Goal: Use online tool/utility: Utilize a website feature to perform a specific function

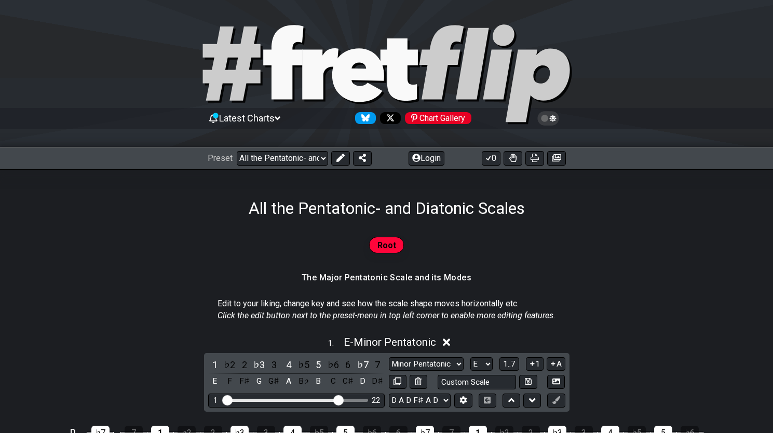
select select "/023927597434"
select select "Minor Pentatonic"
select select "E"
select select "D A D F# A D"
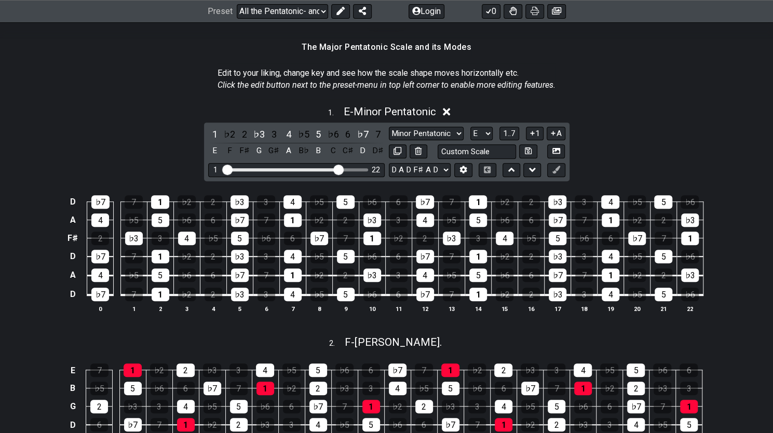
drag, startPoint x: 535, startPoint y: 11, endPoint x: 630, endPoint y: 310, distance: 313.3
click at [535, 11] on icon at bounding box center [535, 11] width 8 height 8
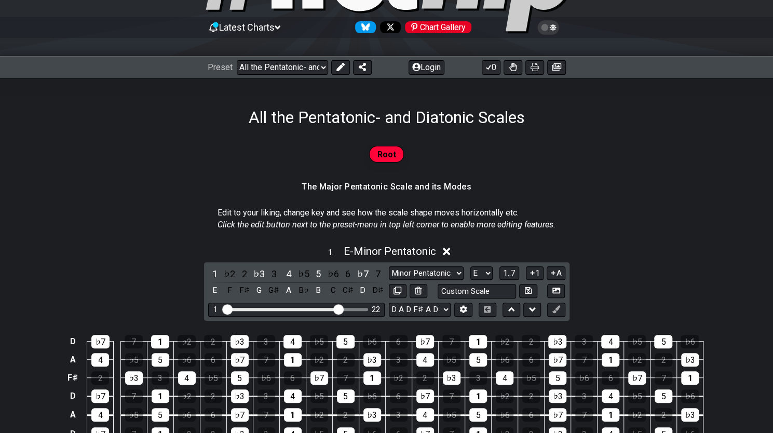
scroll to position [0, 0]
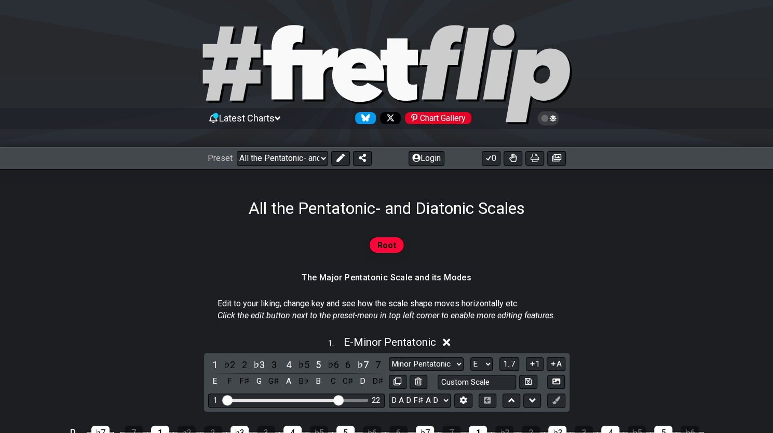
click at [381, 248] on span "Root" at bounding box center [387, 245] width 19 height 15
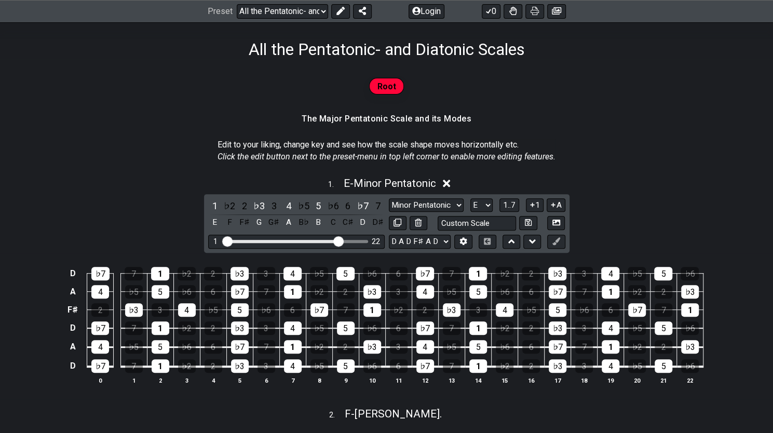
scroll to position [163, 0]
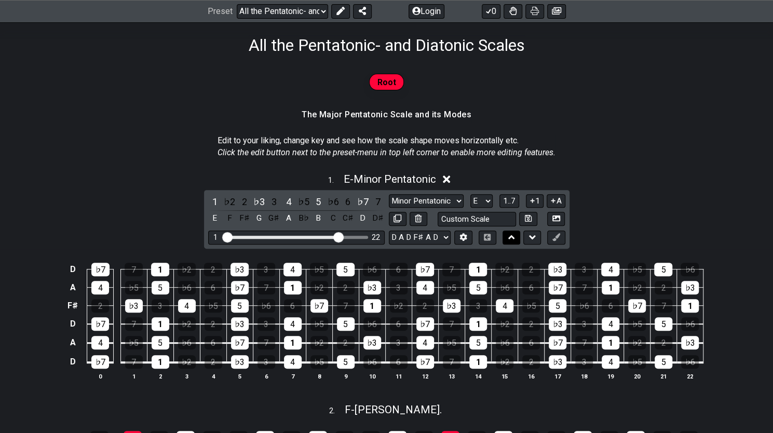
click at [513, 237] on icon at bounding box center [512, 237] width 7 height 4
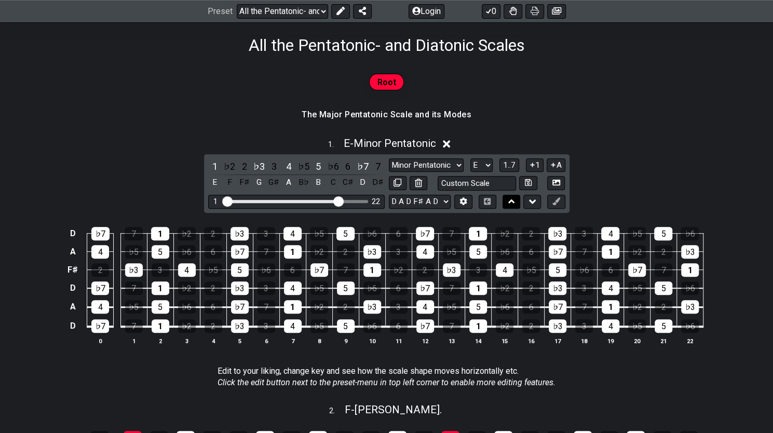
click at [513, 199] on icon at bounding box center [512, 201] width 7 height 10
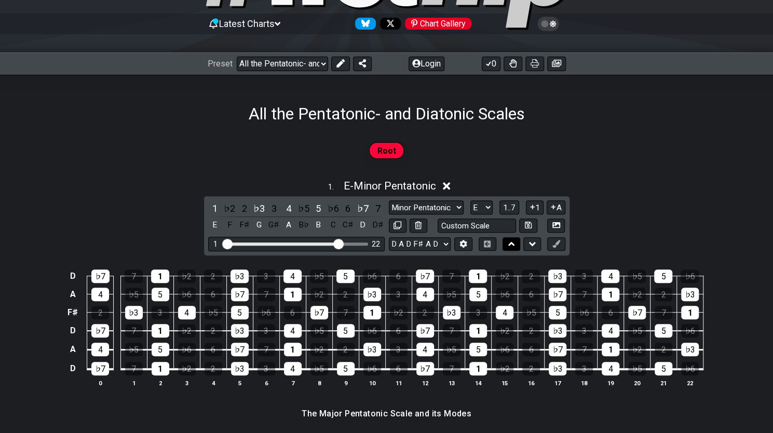
scroll to position [93, 0]
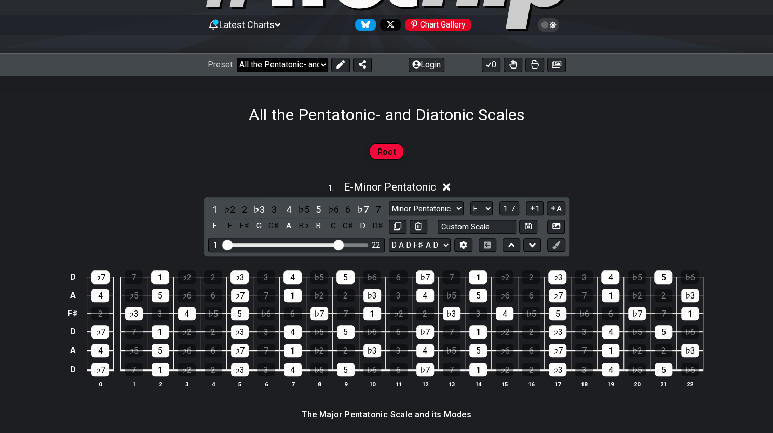
click at [312, 66] on select "Welcome to #fretflip! All the Pentatonic- and Diatonic Scales Custom Preset Min…" at bounding box center [282, 65] width 91 height 15
click at [237, 58] on select "Welcome to #fretflip! All the Pentatonic- and Diatonic Scales Custom Preset Min…" at bounding box center [282, 65] width 91 height 15
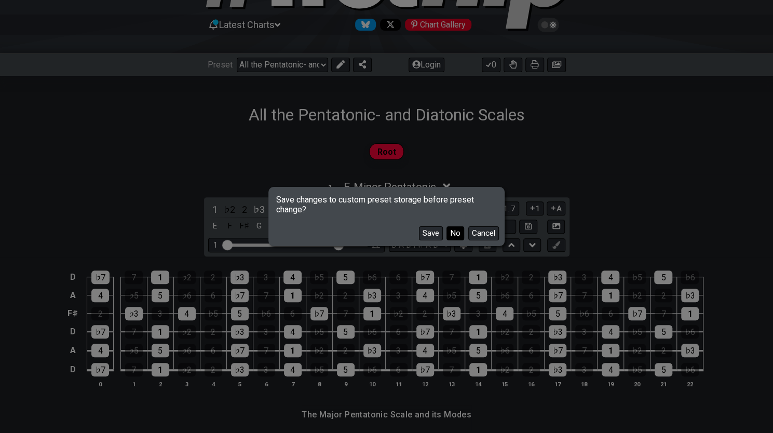
click at [453, 234] on button "No" at bounding box center [456, 233] width 18 height 14
select select "/minor-pentatonic"
select select "C"
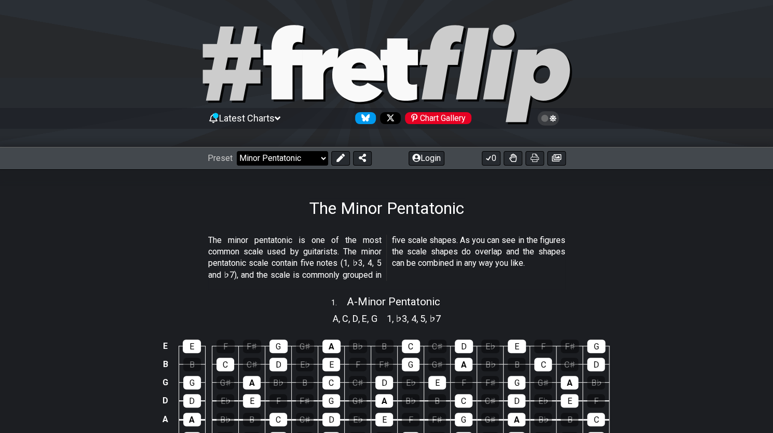
click at [317, 159] on select "Welcome to #fretflip! All the Pentatonic- and Diatonic Scales Custom Preset Min…" at bounding box center [282, 158] width 91 height 15
click at [456, 255] on p "The minor pentatonic is one of the most common scale used by guitarists. The mi…" at bounding box center [386, 258] width 357 height 47
click at [341, 161] on icon at bounding box center [341, 158] width 8 height 8
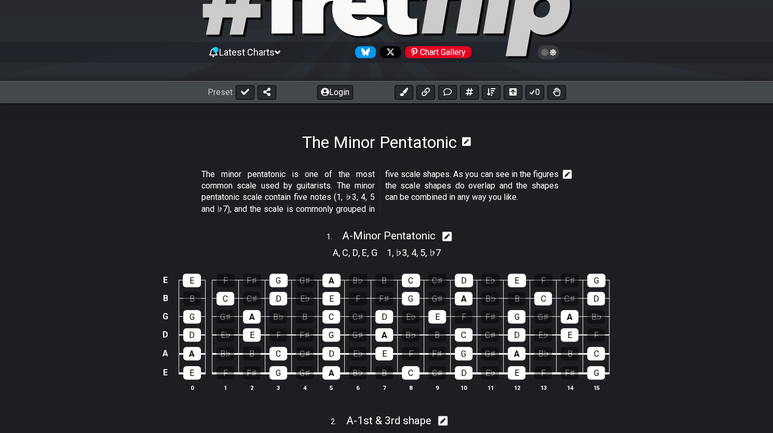
scroll to position [66, 0]
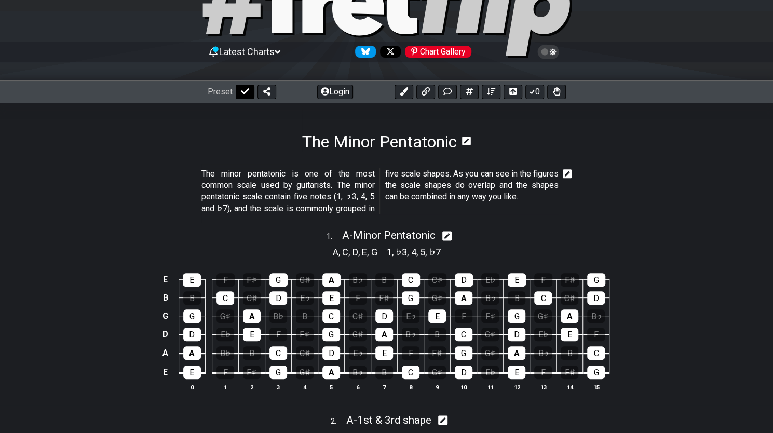
click at [247, 92] on icon at bounding box center [245, 91] width 8 height 8
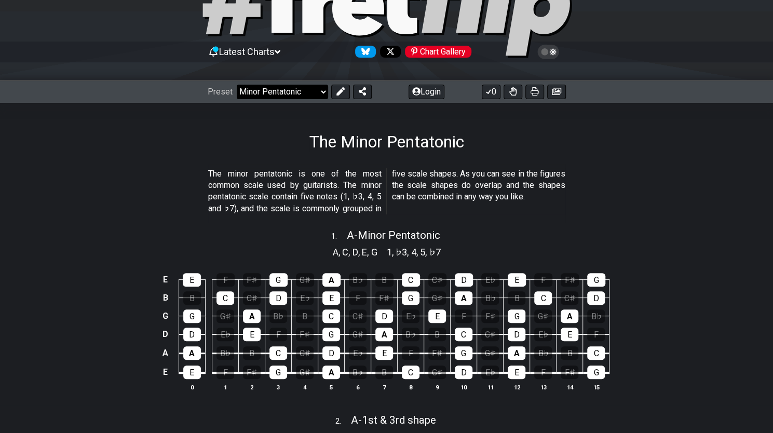
click at [312, 95] on select "Welcome to #fretflip! All the Pentatonic- and Diatonic Scales Custom Preset Min…" at bounding box center [282, 92] width 91 height 15
click at [237, 85] on select "Welcome to #fretflip! All the Pentatonic- and Diatonic Scales Custom Preset Min…" at bounding box center [282, 92] width 91 height 15
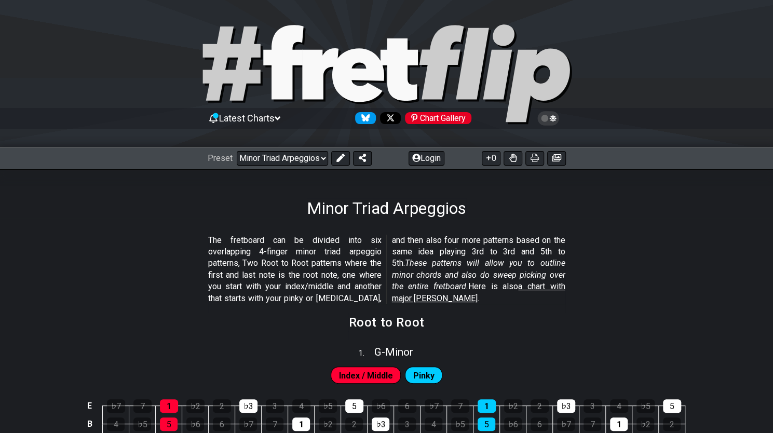
click at [275, 118] on span "Latest Charts" at bounding box center [247, 118] width 56 height 11
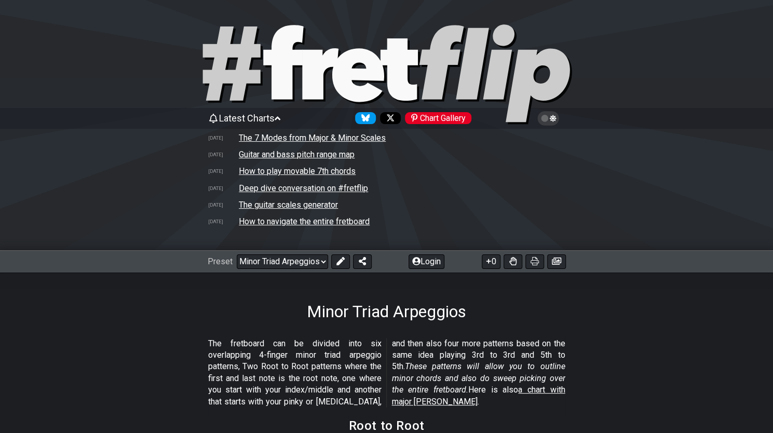
click at [275, 118] on span "Latest Charts" at bounding box center [247, 118] width 56 height 11
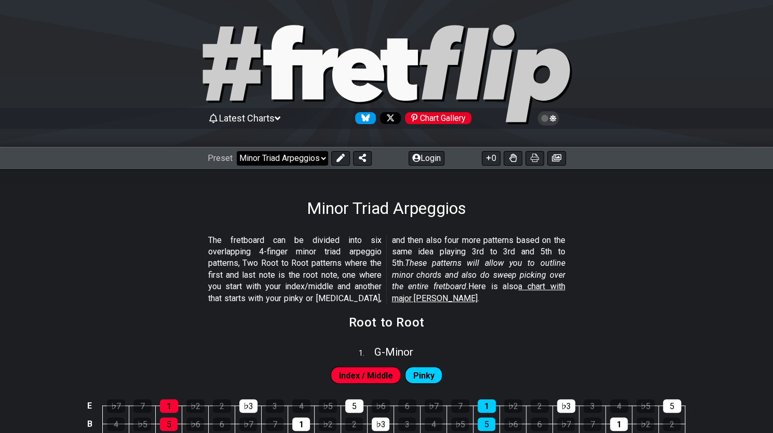
click at [317, 157] on select "Welcome to #fretflip! All the Pentatonic- and Diatonic Scales Custom Preset Min…" at bounding box center [282, 158] width 91 height 15
click at [237, 151] on select "Welcome to #fretflip! All the Pentatonic- and Diatonic Scales Custom Preset Min…" at bounding box center [282, 158] width 91 height 15
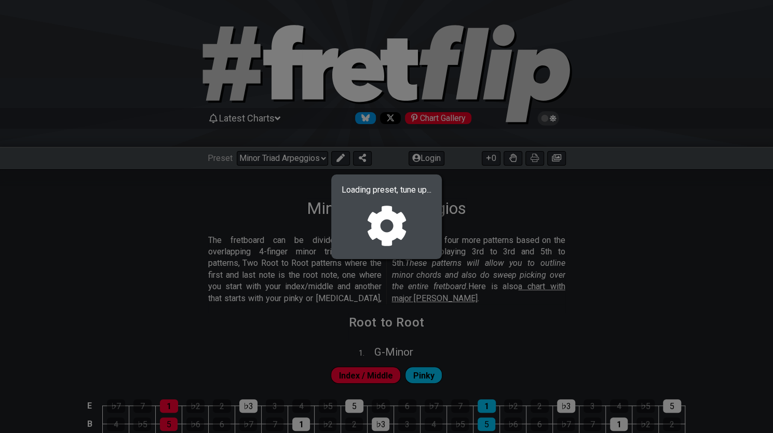
select select "/023927597434"
select select "Eb"
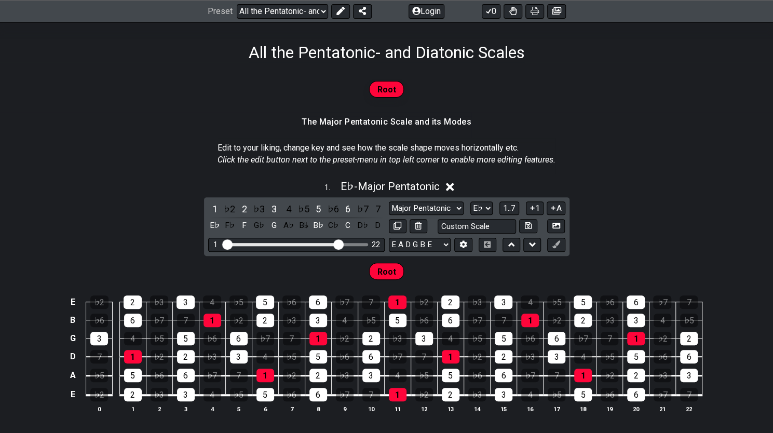
scroll to position [156, 0]
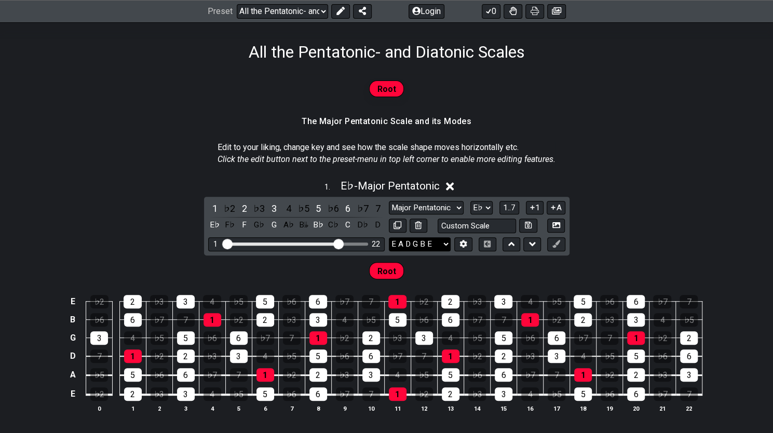
click at [442, 244] on select "E A D G B E E A D G B E E A D G B E B E A D F♯ B A D G C E A D A D G B E E♭ A♭ …" at bounding box center [420, 244] width 62 height 14
select select "D A D F# A D"
click at [389, 237] on select "E A D G B E E A D G B E E A D G B E B E A D F♯ B A D G C E A D A D G B E E♭ A♭ …" at bounding box center [420, 244] width 62 height 14
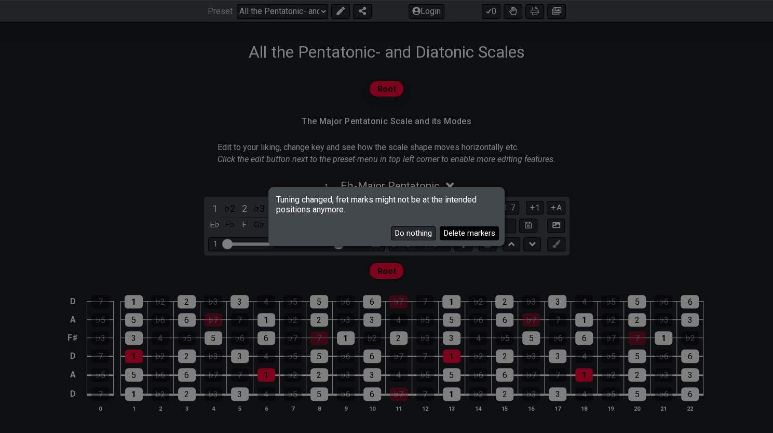
click at [458, 236] on button "Delete markers" at bounding box center [469, 233] width 59 height 14
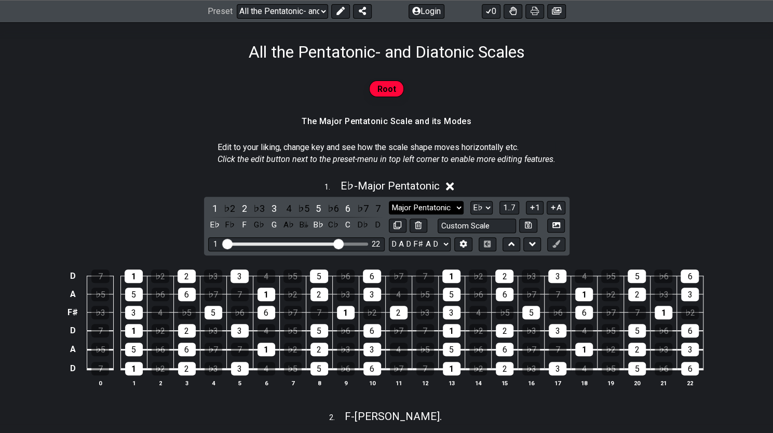
click at [429, 206] on select "Major Pentatonic Root Minor Pentatonic Major Pentatonic Minor Blues Major Blues…" at bounding box center [426, 208] width 75 height 14
select select "Minor Pentatonic"
click at [389, 201] on select "Major Pentatonic Root Minor Pentatonic Major Pentatonic Minor Blues Major Blues…" at bounding box center [426, 208] width 75 height 14
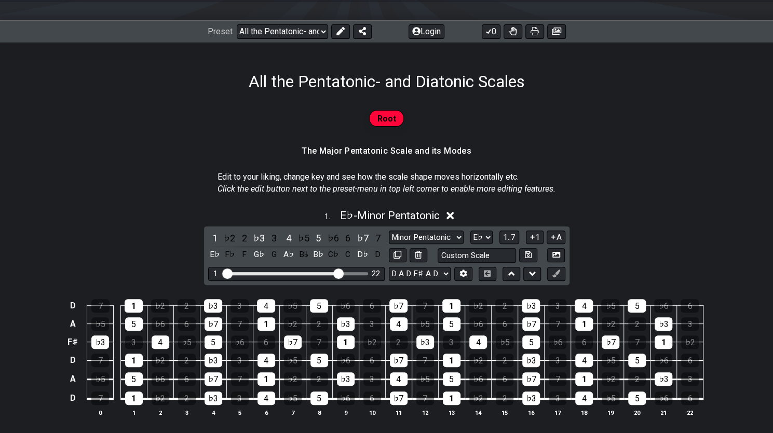
scroll to position [129, 0]
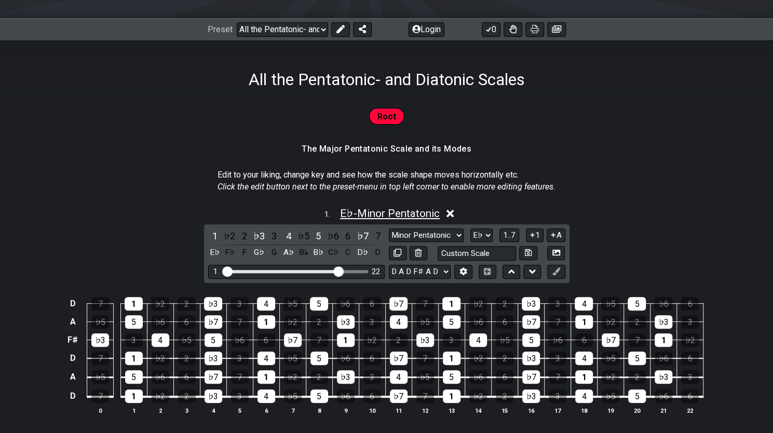
click at [396, 212] on span "E♭ - Minor Pentatonic" at bounding box center [390, 213] width 100 height 12
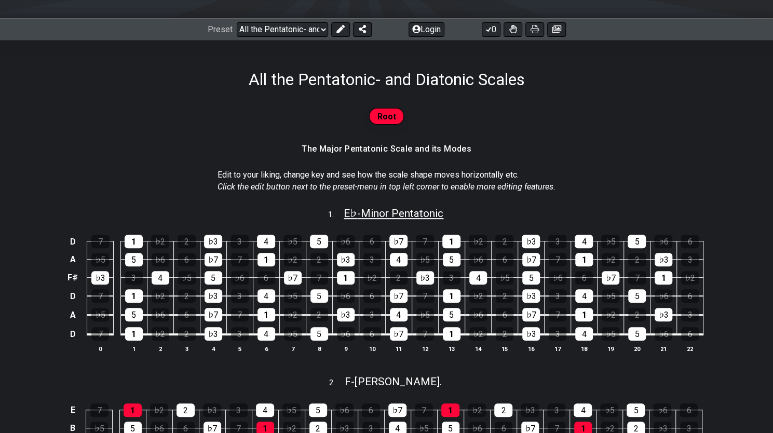
click at [396, 212] on span "E♭ - Minor Pentatonic" at bounding box center [394, 213] width 100 height 12
select select "Minor Pentatonic"
select select "Eb"
select select "D A D F# A D"
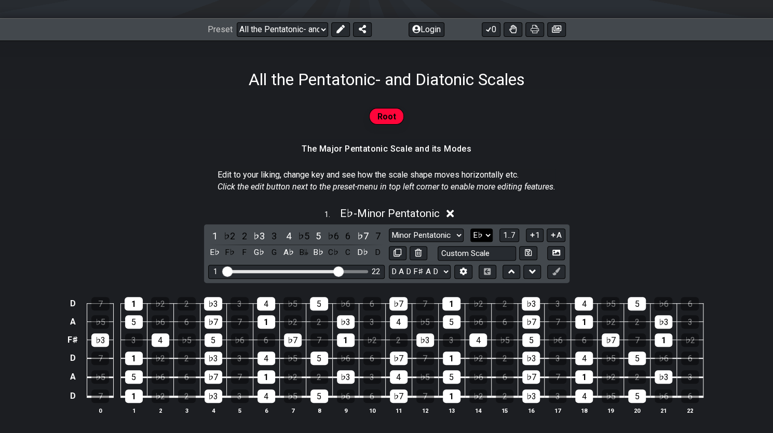
click at [480, 238] on select "A♭ A A♯ B♭ B C C♯ D♭ D D♯ E♭ E F F♯ G♭ G G♯" at bounding box center [482, 236] width 22 height 14
select select "E"
click at [471, 229] on select "A♭ A A♯ B♭ B C C♯ D♭ D D♯ E♭ E F F♯ G♭ G G♯" at bounding box center [482, 236] width 22 height 14
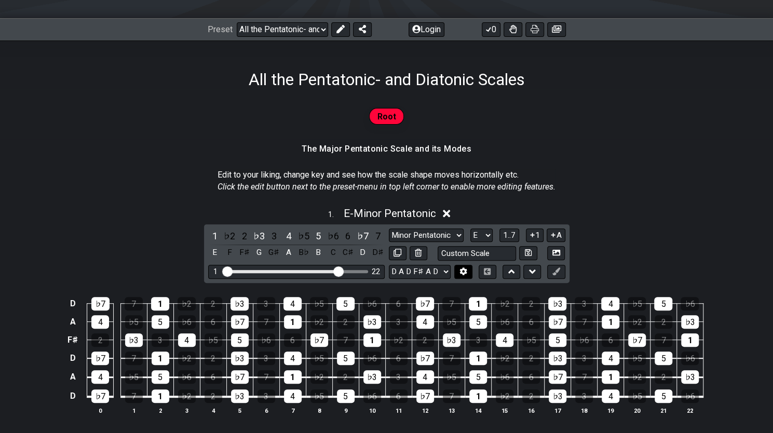
click at [464, 270] on icon at bounding box center [464, 272] width 8 height 8
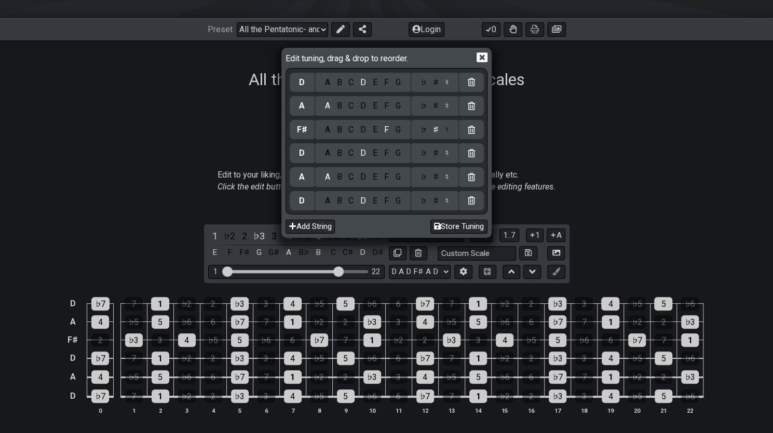
click at [543, 142] on div "Edit tuning, drag & drop to reorder. D A B C D E F G ♭ ♯ ♮ A A B C D E F G ♭ ♯ …" at bounding box center [386, 216] width 773 height 433
click at [480, 59] on icon at bounding box center [482, 57] width 11 height 11
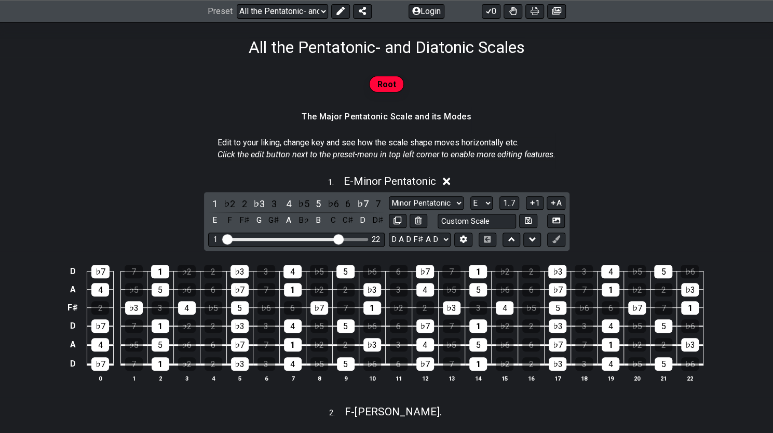
scroll to position [164, 0]
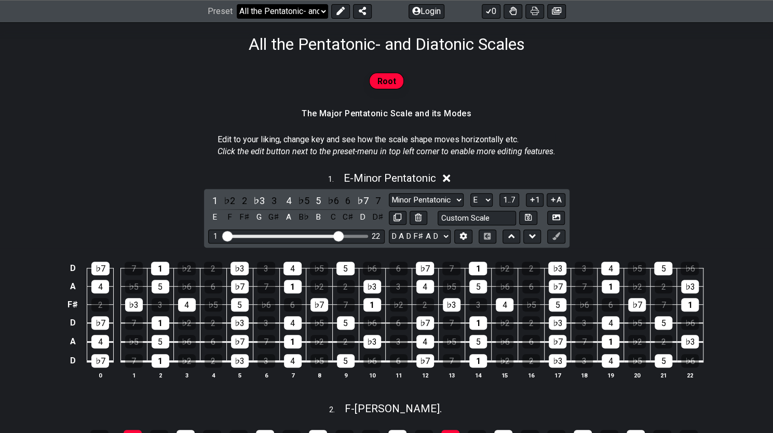
click at [301, 12] on select "Welcome to #fretflip! All the Pentatonic- and Diatonic Scales Custom Preset Min…" at bounding box center [282, 11] width 91 height 15
click at [237, 4] on select "Welcome to #fretflip! All the Pentatonic- and Diatonic Scales Custom Preset Min…" at bounding box center [282, 11] width 91 height 15
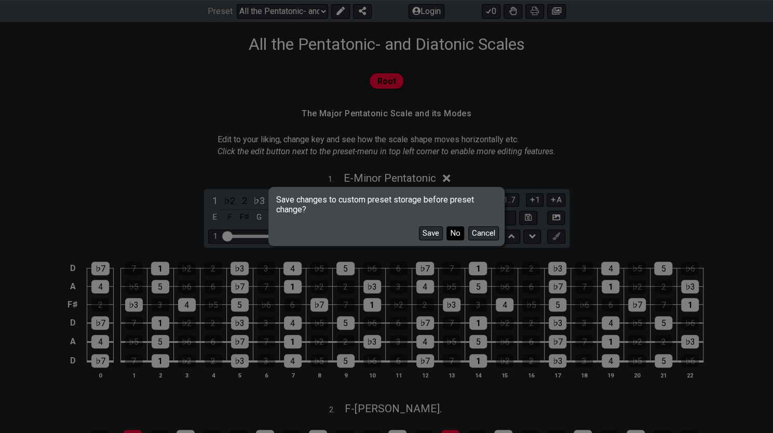
click at [452, 234] on button "No" at bounding box center [456, 233] width 18 height 14
select select "/user-defined"
select select "A"
select select "E A D G B E"
select select "Testing 1, 3 and 4"
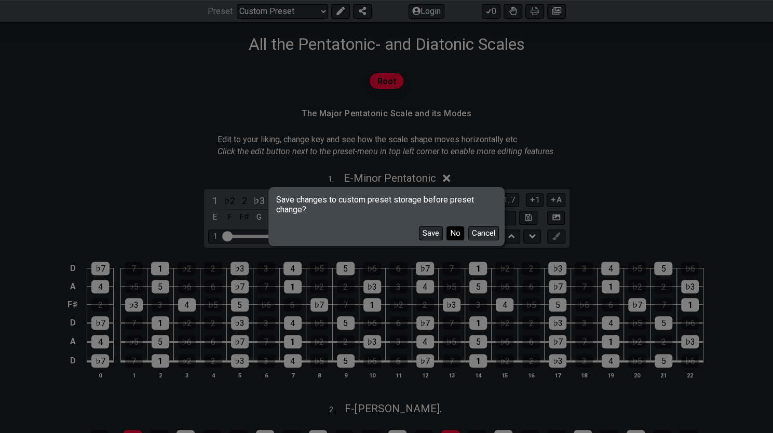
select select "C"
select select "A"
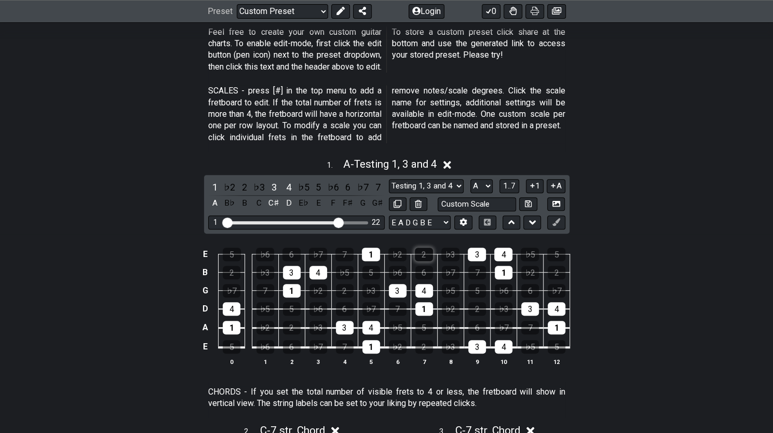
scroll to position [182, 0]
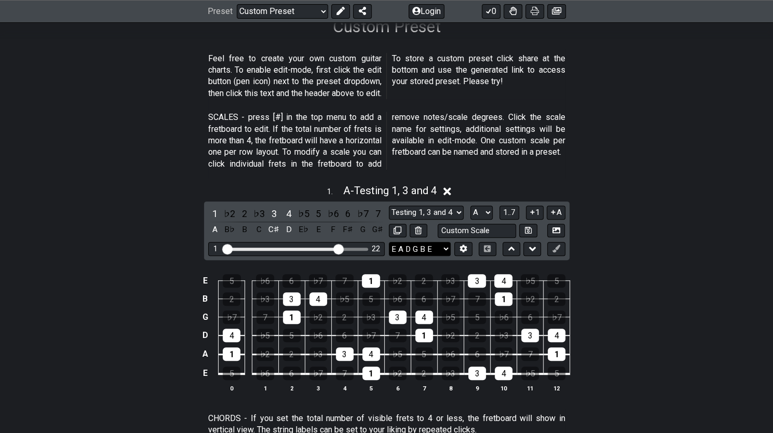
click at [443, 248] on select "E A D G B E E A D G B E E A D G B E B E A D F♯ B A D G C E A D A D G B E E♭ A♭ …" at bounding box center [420, 249] width 62 height 14
select select "D A D F# A D"
click at [389, 242] on select "E A D G B E E A D G B E E A D G B E B E A D F♯ B A D G C E A D A D G B E E♭ A♭ …" at bounding box center [420, 249] width 62 height 14
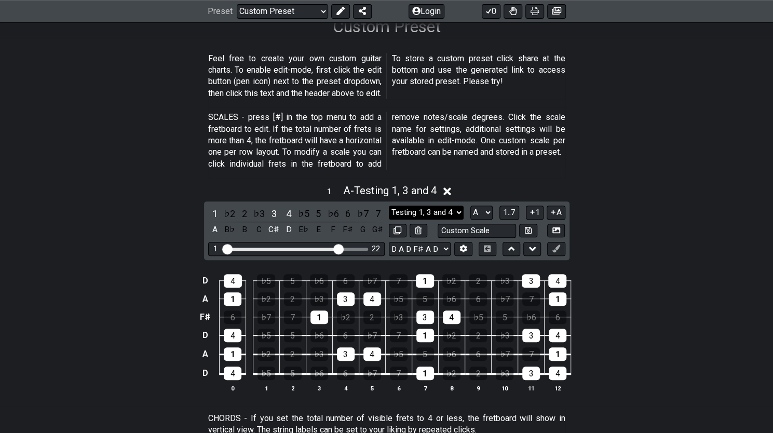
click at [460, 212] on select "Testing 1, 3 and 4 Testing 1, 3 and 4 Minor Pentatonic Major Pentatonic Minor B…" at bounding box center [426, 213] width 75 height 14
select select "Minor Pentatonic"
click at [389, 206] on select "Testing 1, 3 and 4 Testing 1, 3 and 4 Minor Pentatonic Major Pentatonic Minor B…" at bounding box center [426, 213] width 75 height 14
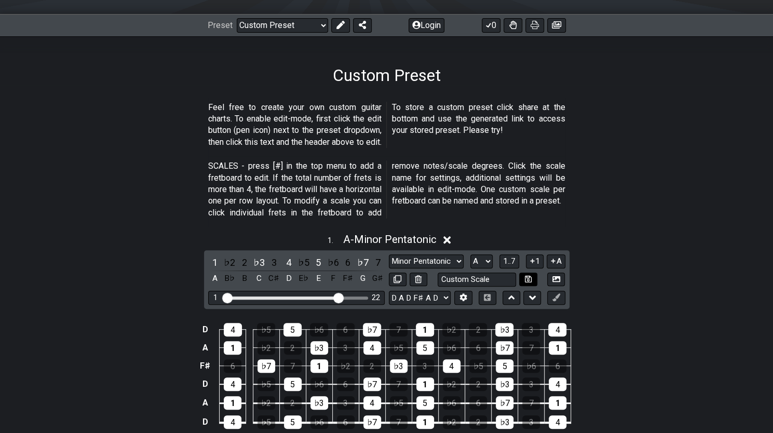
scroll to position [132, 0]
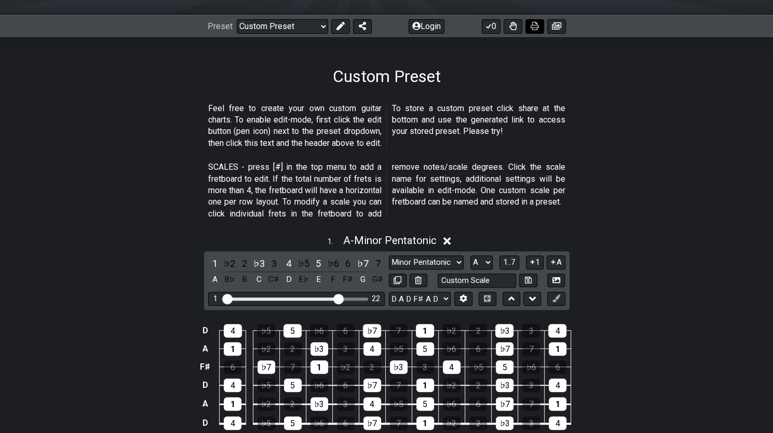
click at [533, 26] on icon at bounding box center [535, 26] width 8 height 8
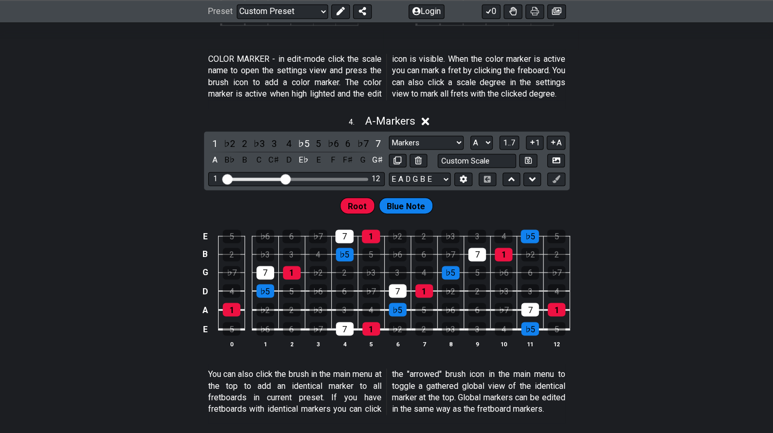
scroll to position [881, 0]
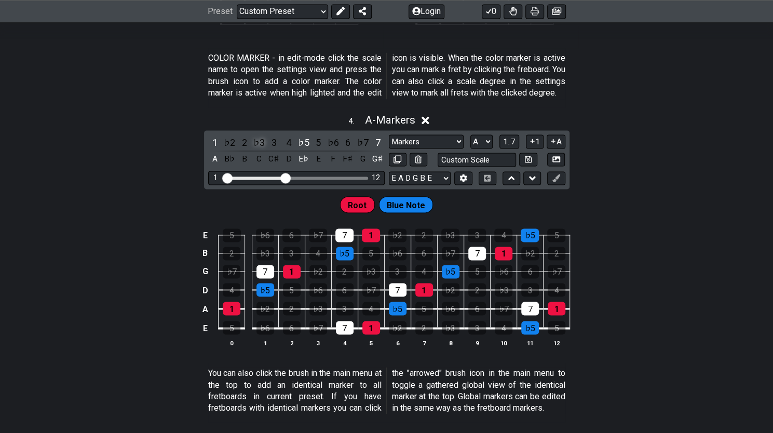
click at [259, 150] on div "♭3" at bounding box center [259, 143] width 14 height 14
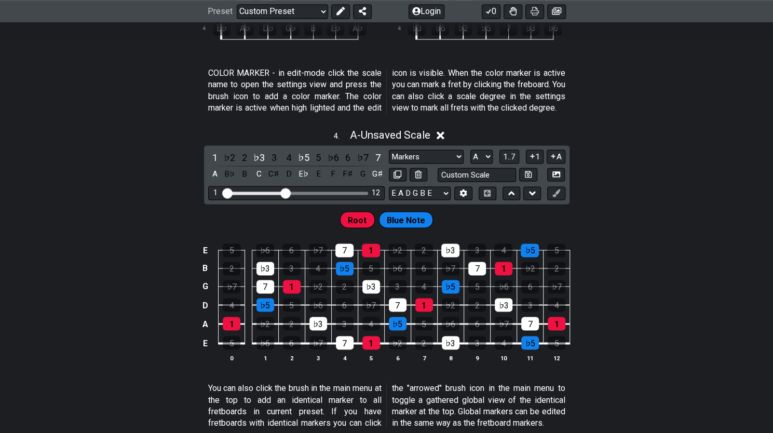
scroll to position [867, 0]
click at [286, 162] on div "4" at bounding box center [289, 157] width 14 height 14
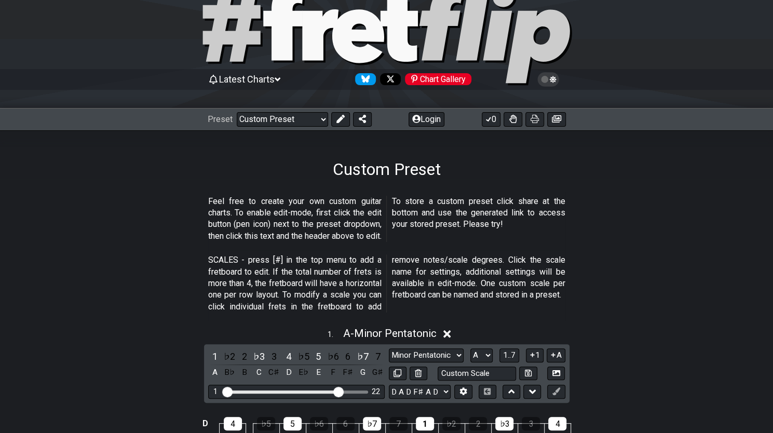
scroll to position [29, 0]
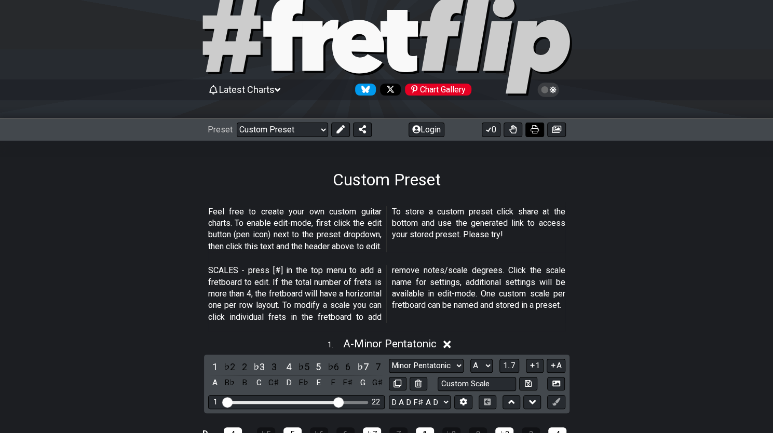
click at [538, 125] on icon at bounding box center [535, 129] width 8 height 8
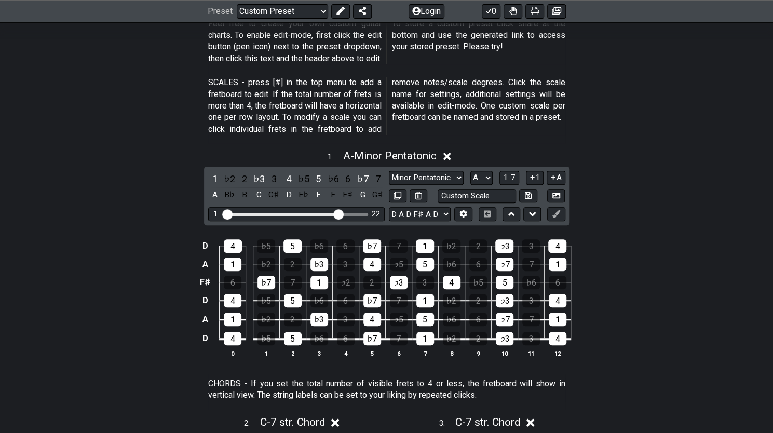
scroll to position [236, 0]
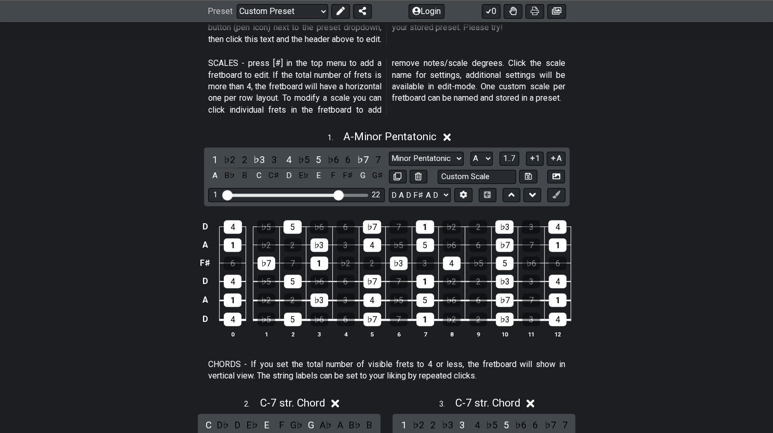
click at [338, 402] on icon at bounding box center [335, 404] width 8 height 8
click at [532, 398] on icon at bounding box center [531, 403] width 8 height 11
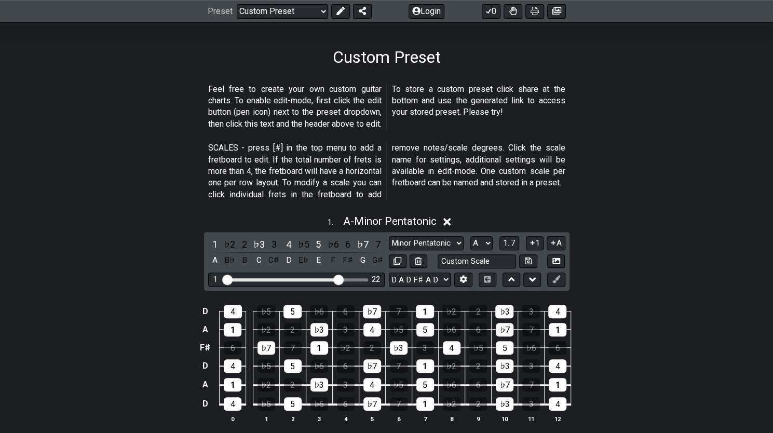
scroll to position [151, 0]
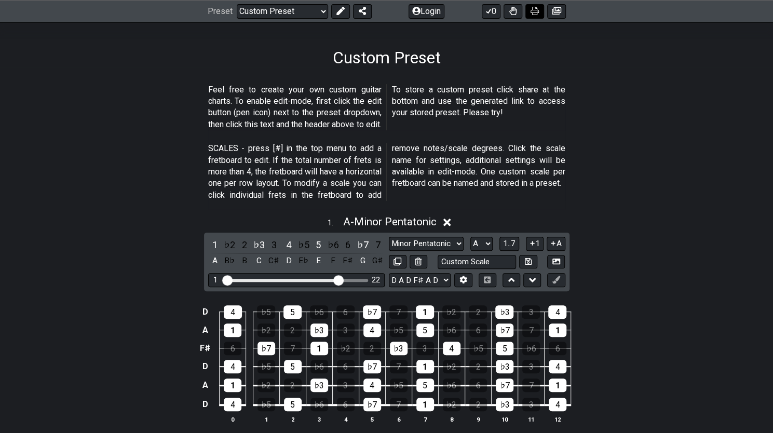
click at [533, 12] on icon at bounding box center [535, 11] width 8 height 8
